Goal: Obtain resource: Download file/media

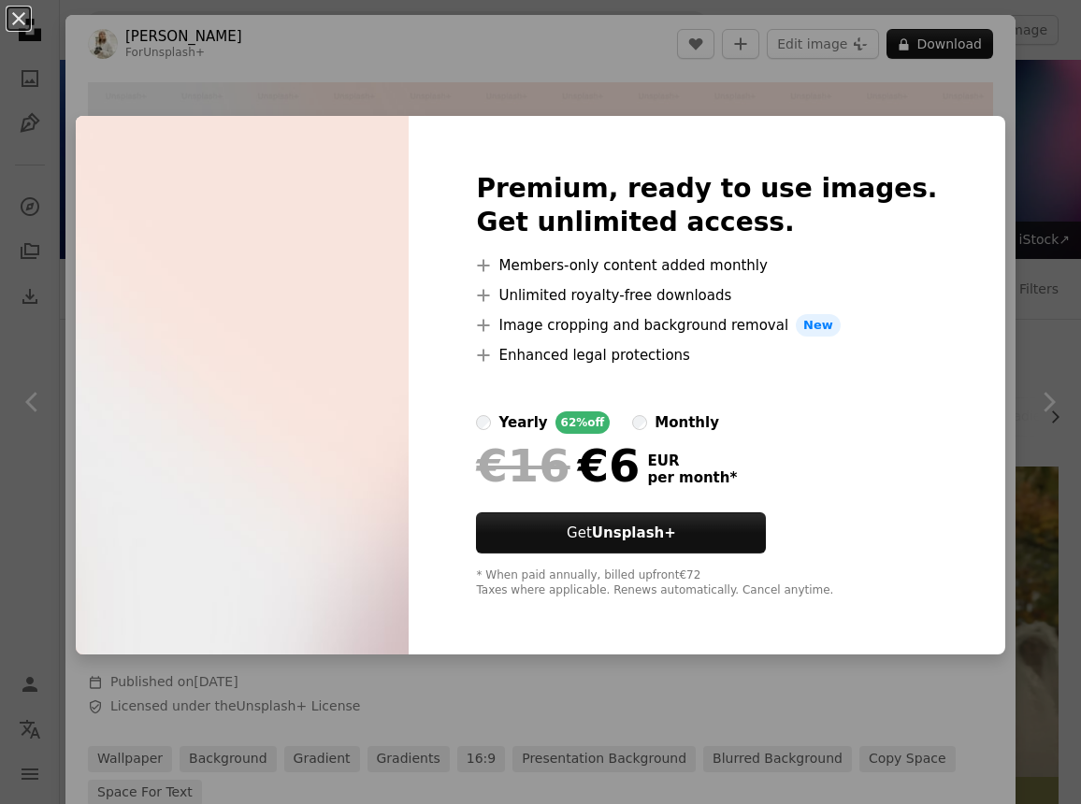
scroll to position [13962, 0]
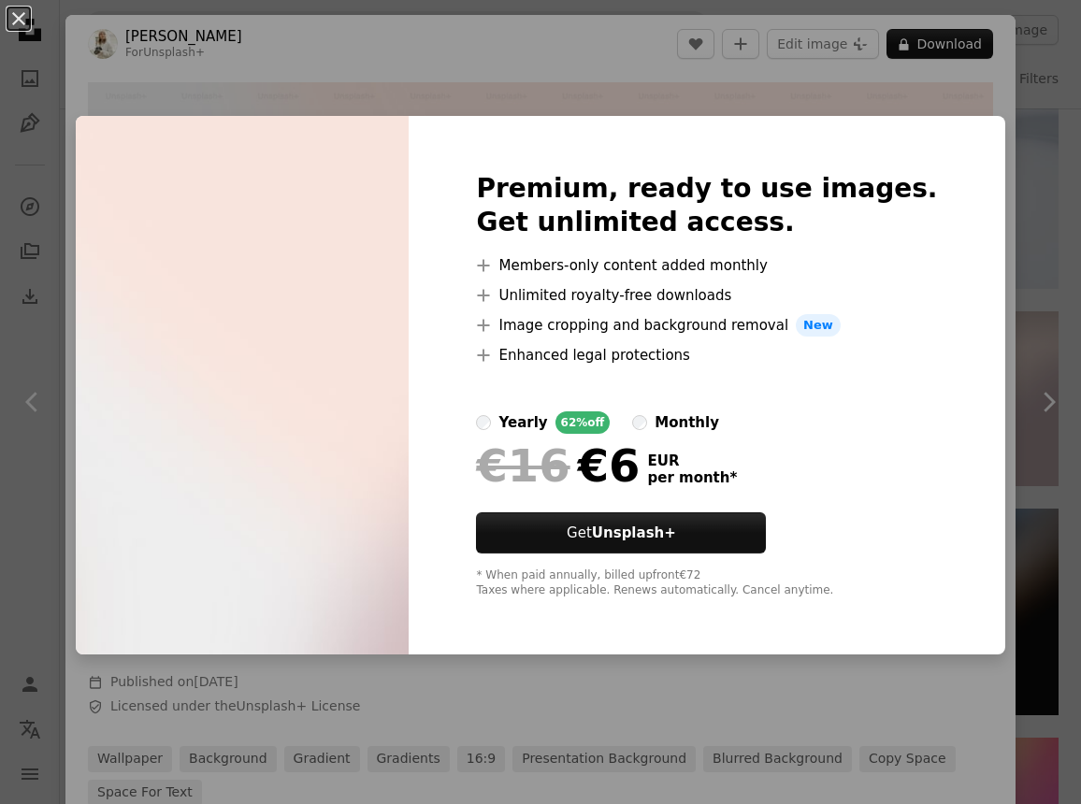
click at [791, 114] on div "An X shape Premium, ready to use images. Get unlimited access. A plus sign Memb…" at bounding box center [540, 402] width 1081 height 804
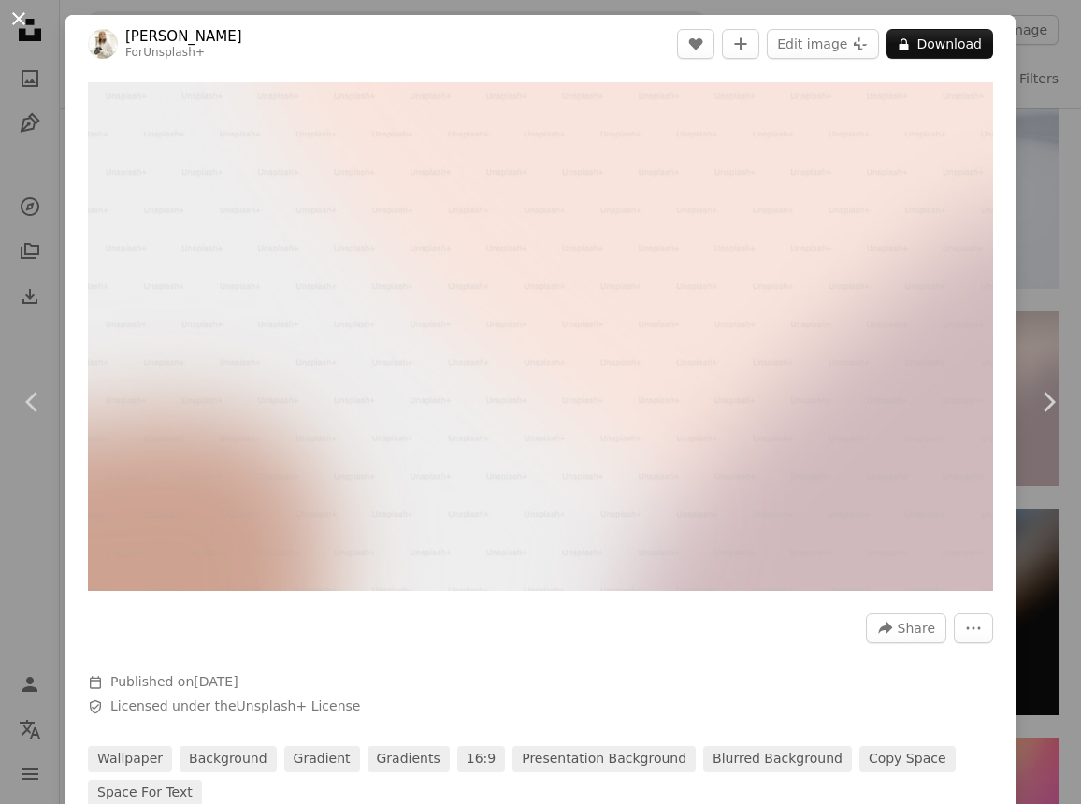
click at [22, 14] on button "An X shape" at bounding box center [18, 18] width 22 height 22
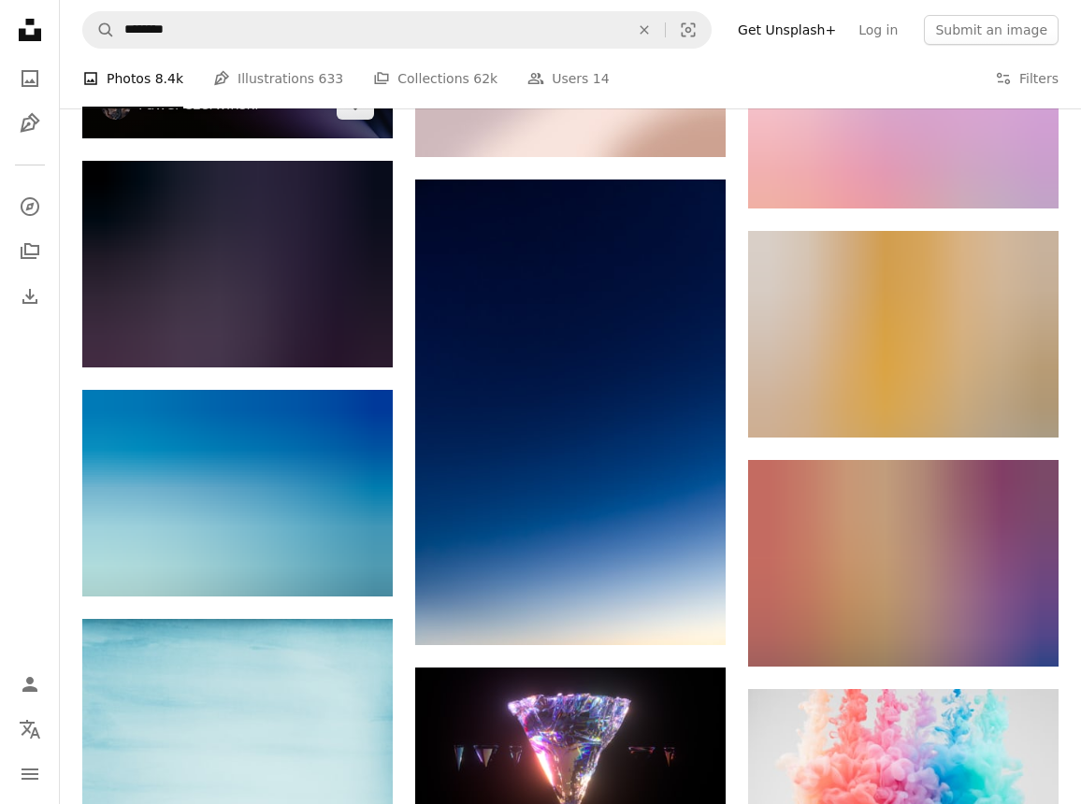
scroll to position [41791, 0]
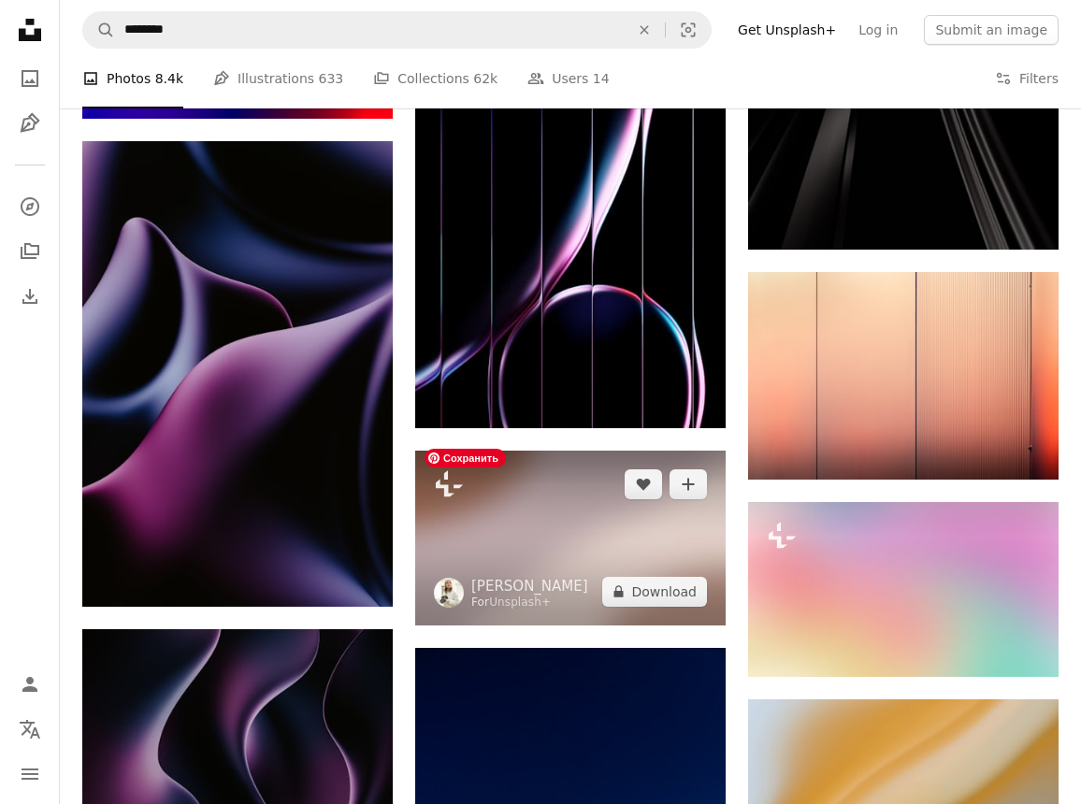
click at [460, 553] on img at bounding box center [570, 538] width 311 height 175
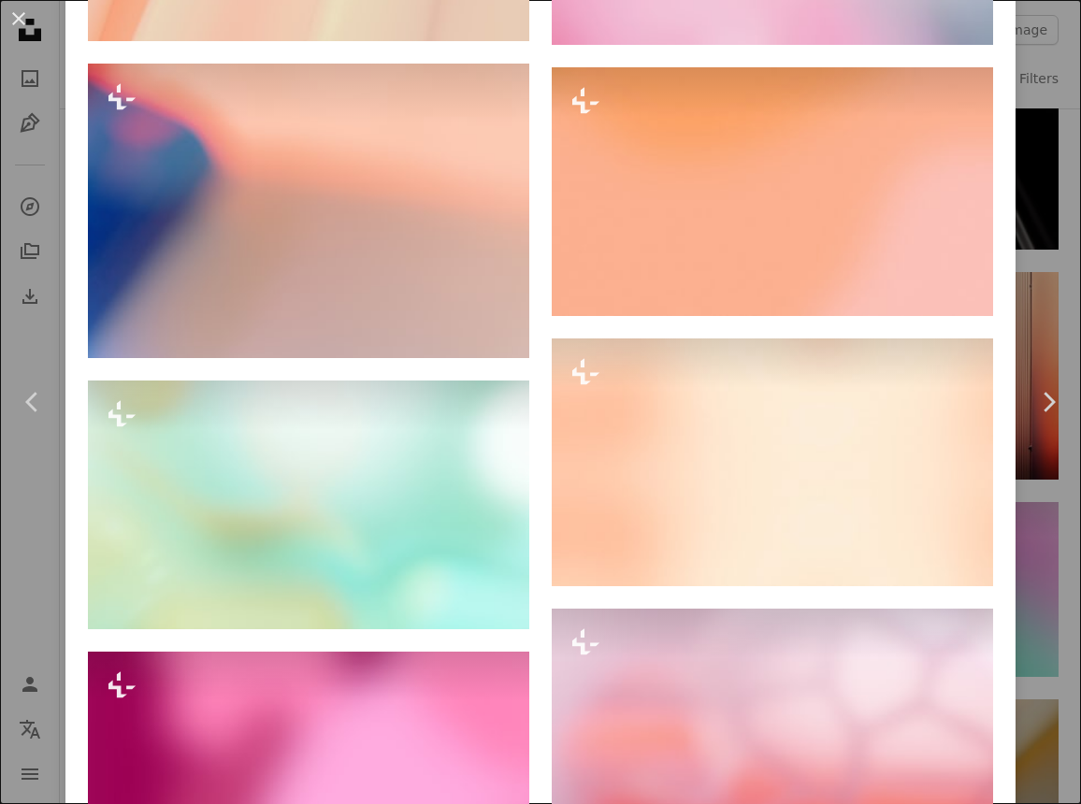
scroll to position [5714, 0]
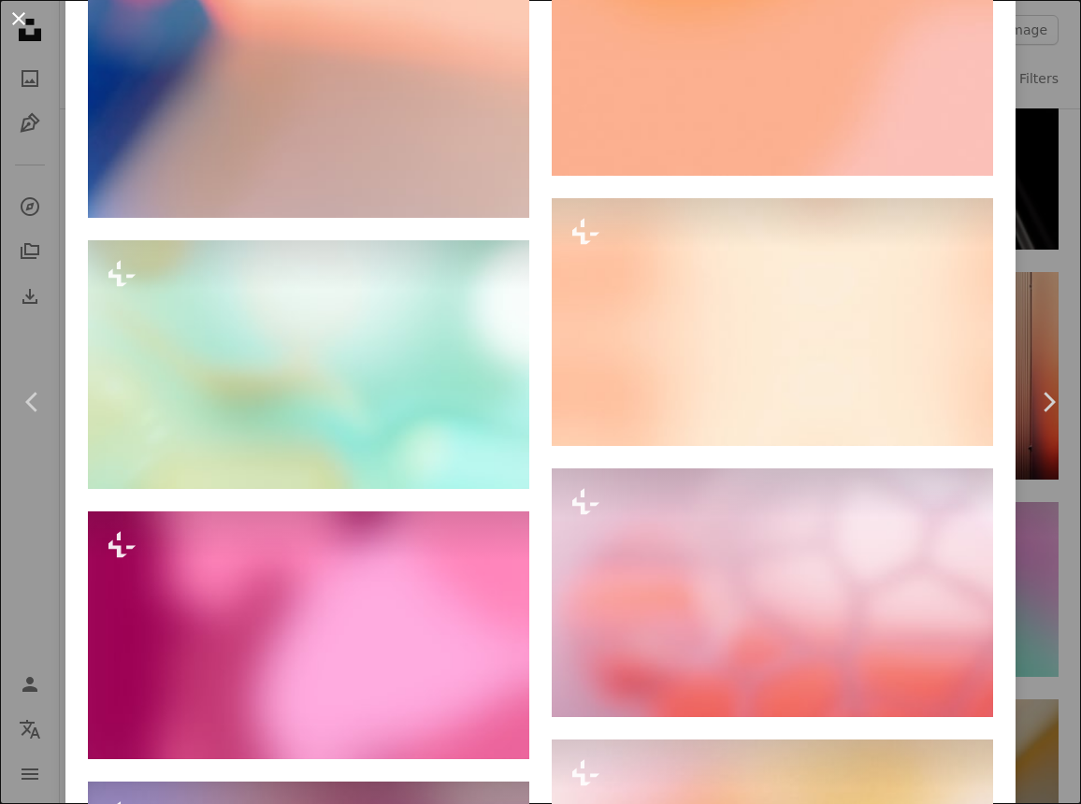
click at [15, 18] on button "An X shape" at bounding box center [18, 18] width 22 height 22
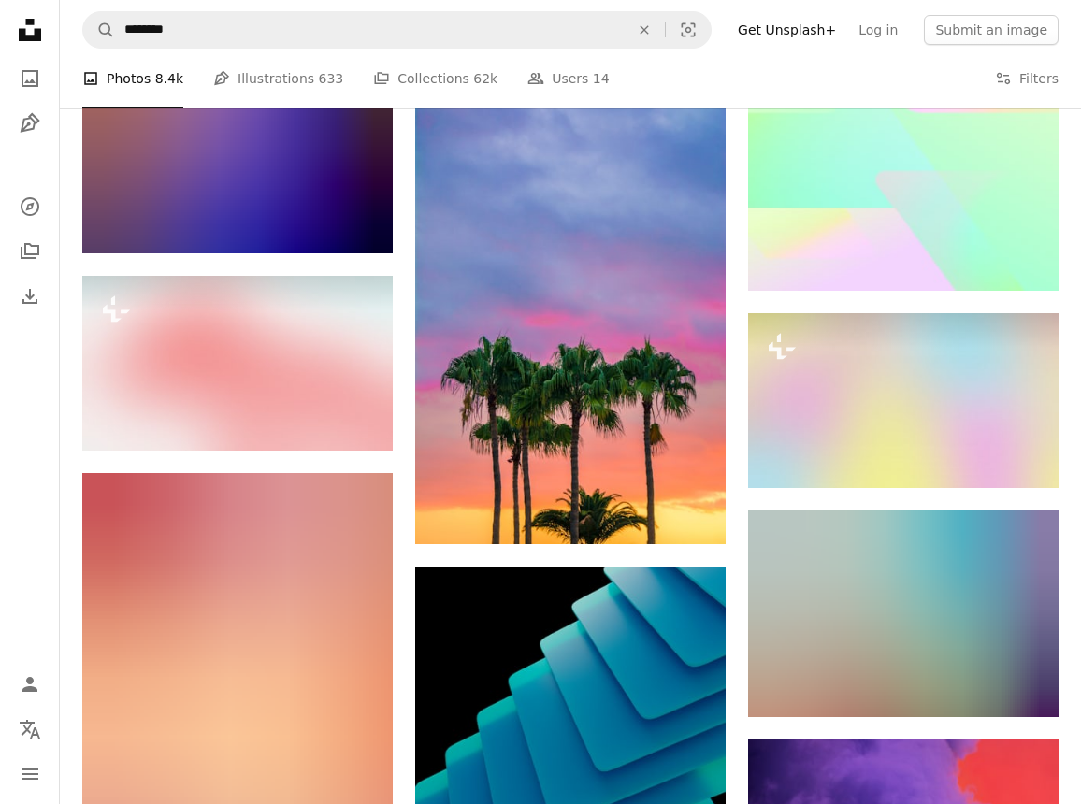
scroll to position [51165, 0]
